Goal: Information Seeking & Learning: Learn about a topic

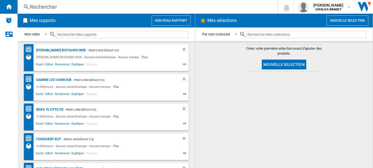
click at [40, 7] on div "Rechercher" at bounding box center [147, 7] width 234 height 8
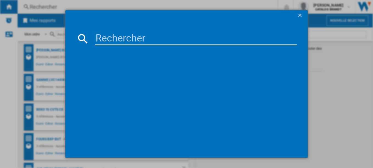
click at [108, 37] on input at bounding box center [196, 38] width 202 height 13
paste input "BPI6464B"
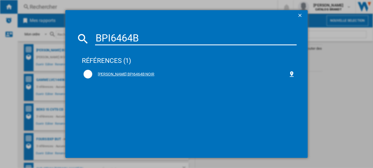
type input "BPI6464B"
drag, startPoint x: 124, startPoint y: 73, endPoint x: 92, endPoint y: 86, distance: 35.1
click at [92, 86] on div "[PERSON_NAME] BPI6464B NOIR" at bounding box center [189, 80] width 215 height 24
click at [114, 72] on div "[PERSON_NAME] BPI6464B NOIR" at bounding box center [190, 75] width 197 height 6
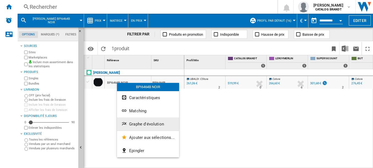
click at [142, 127] on button "Graphe d'évolution" at bounding box center [148, 124] width 62 height 13
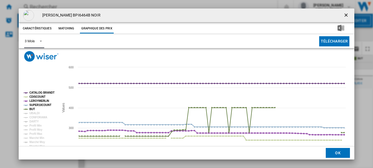
click at [36, 39] on span "Product popup" at bounding box center [39, 40] width 7 height 5
click at [37, 55] on md-option "6 Mois" at bounding box center [38, 54] width 37 height 13
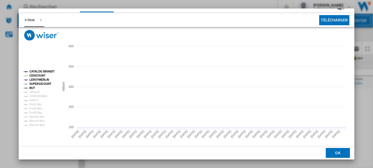
scroll to position [21, 0]
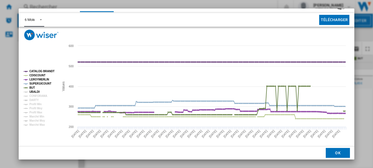
click at [38, 92] on tspan "UBALDI" at bounding box center [34, 91] width 10 height 3
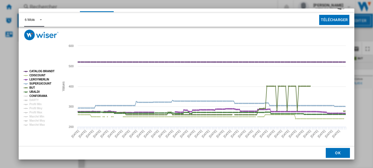
click at [37, 95] on tspan "CONFORAMA" at bounding box center [38, 96] width 18 height 3
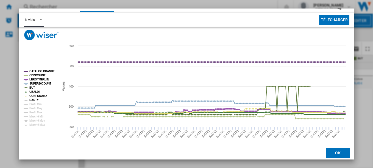
click at [37, 100] on tspan "DARTY" at bounding box center [33, 100] width 9 height 3
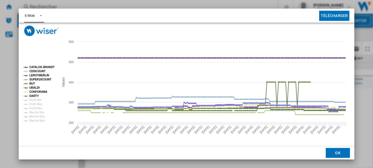
scroll to position [0, 0]
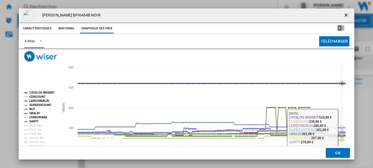
click at [343, 128] on icon "Product popup" at bounding box center [343, 128] width 6 height 6
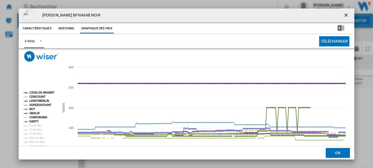
click at [33, 94] on tspan "CATALOG BRANDT" at bounding box center [41, 92] width 25 height 3
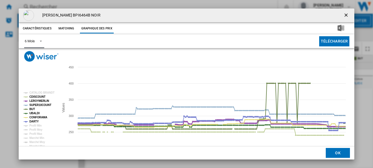
click at [37, 101] on tspan "LEROYMERLIN" at bounding box center [39, 101] width 20 height 3
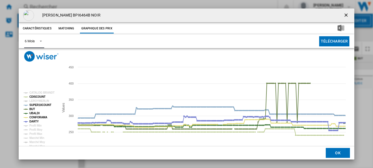
click at [35, 105] on tspan "SUPER10COUNT" at bounding box center [40, 105] width 22 height 3
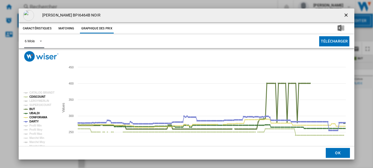
click at [34, 109] on tspan "BUT" at bounding box center [32, 109] width 6 height 3
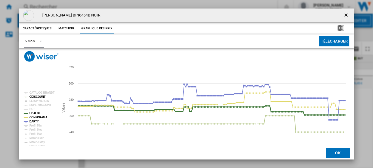
click at [34, 112] on tspan "UBALDI" at bounding box center [34, 113] width 10 height 3
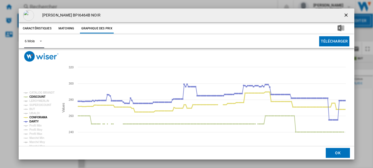
click at [34, 117] on tspan "CONFORAMA" at bounding box center [38, 117] width 18 height 3
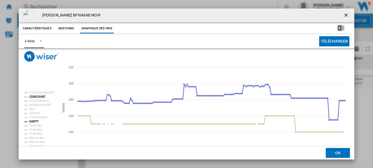
click at [34, 121] on tspan "DARTY" at bounding box center [33, 121] width 9 height 3
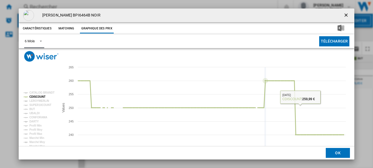
drag, startPoint x: 318, startPoint y: 135, endPoint x: 265, endPoint y: 144, distance: 53.2
click at [265, 144] on icon "Created with Highcharts 5.0.14 Values 240 260 235 245 250 255 265 CATALOG [PERS…" at bounding box center [185, 117] width 333 height 110
click at [41, 100] on tspan "LEROYMERLIN" at bounding box center [39, 101] width 20 height 3
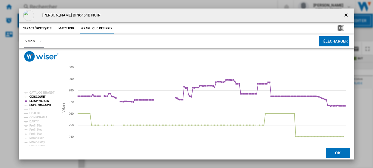
click at [41, 105] on tspan "SUPER10COUNT" at bounding box center [40, 105] width 22 height 3
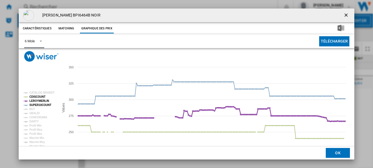
click at [37, 101] on tspan "LEROYMERLIN" at bounding box center [39, 101] width 20 height 3
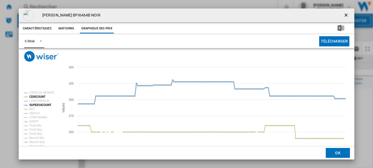
click at [35, 104] on tspan "SUPER10COUNT" at bounding box center [40, 105] width 22 height 3
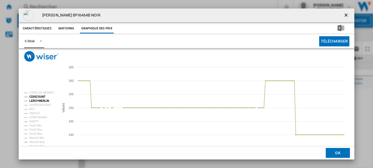
click at [41, 100] on tspan "LEROYMERLIN" at bounding box center [39, 101] width 20 height 3
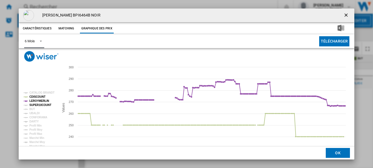
click at [39, 104] on tspan "SUPER10COUNT" at bounding box center [40, 105] width 22 height 3
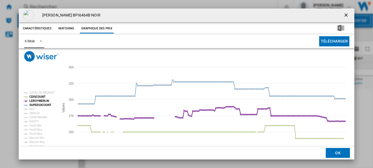
click at [39, 100] on tspan "LEROYMERLIN" at bounding box center [39, 101] width 20 height 3
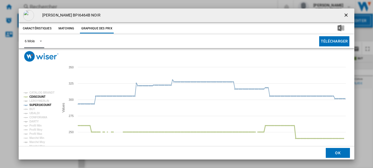
click at [37, 97] on tspan "CDISCOUNT" at bounding box center [37, 96] width 16 height 3
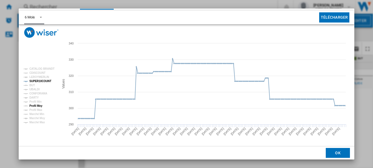
scroll to position [26, 0]
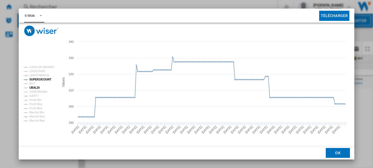
click at [39, 89] on tspan "UBALDI" at bounding box center [34, 87] width 10 height 3
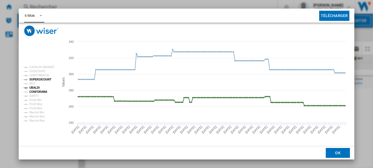
click at [39, 90] on tspan "CONFORAMA" at bounding box center [38, 91] width 18 height 3
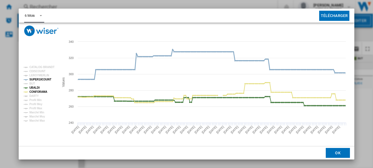
click at [43, 78] on tspan "SUPER10COUNT" at bounding box center [40, 79] width 22 height 3
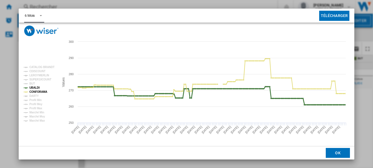
click at [36, 87] on tspan "UBALDI" at bounding box center [34, 87] width 10 height 3
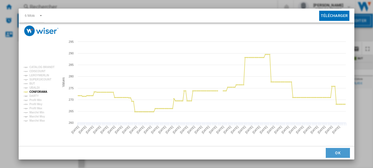
click at [332, 153] on button "OK" at bounding box center [338, 153] width 24 height 10
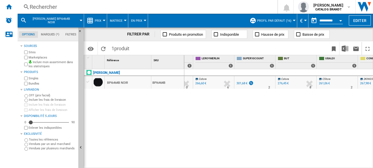
scroll to position [0, 0]
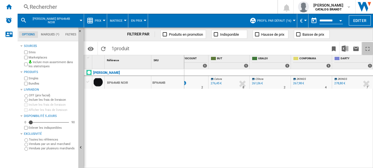
click at [369, 46] on ng-md-icon "Plein écran" at bounding box center [368, 49] width 7 height 7
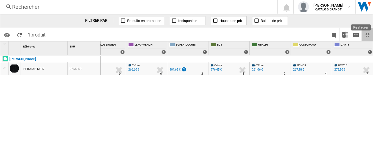
click at [370, 35] on ng-md-icon "Restaurer" at bounding box center [368, 35] width 7 height 7
